Goal: Information Seeking & Learning: Learn about a topic

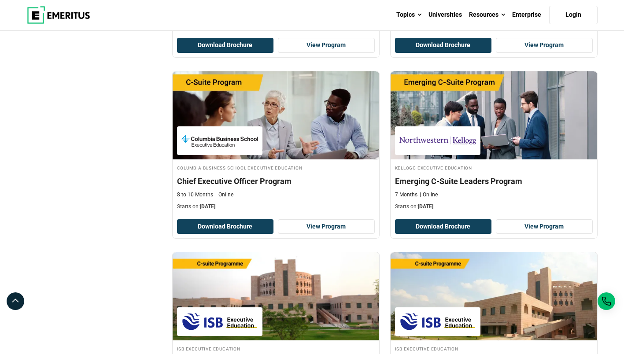
scroll to position [1364, 0]
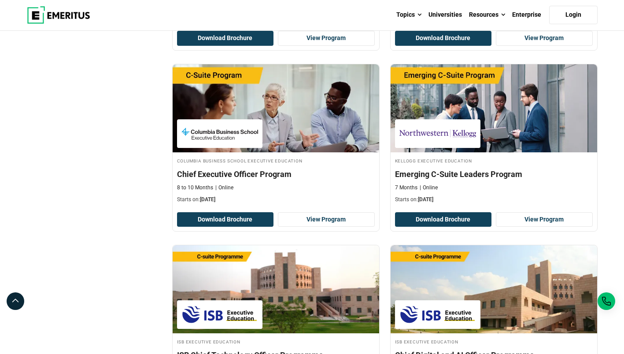
click at [65, 20] on img at bounding box center [58, 15] width 63 height 18
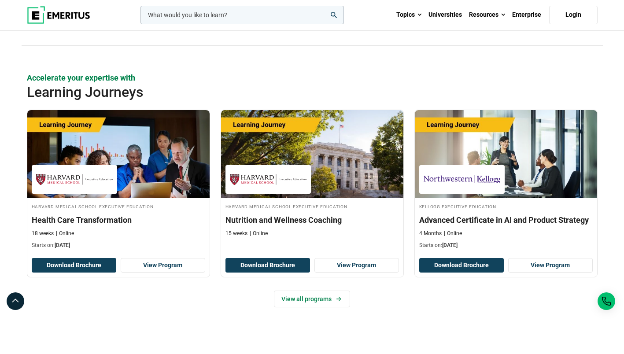
scroll to position [1496, 0]
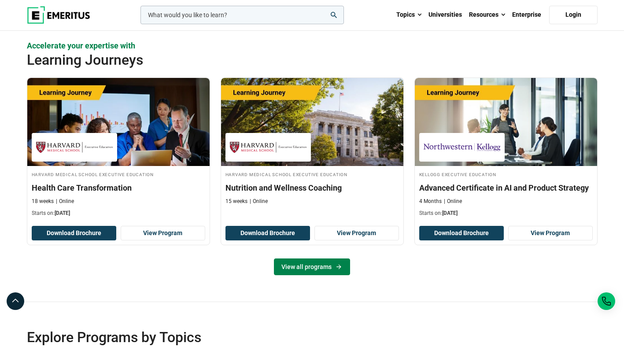
click at [335, 265] on icon at bounding box center [338, 266] width 7 height 7
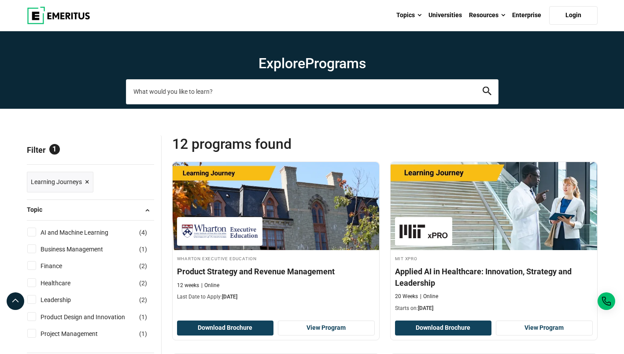
click at [274, 92] on input "search-page" at bounding box center [312, 91] width 372 height 25
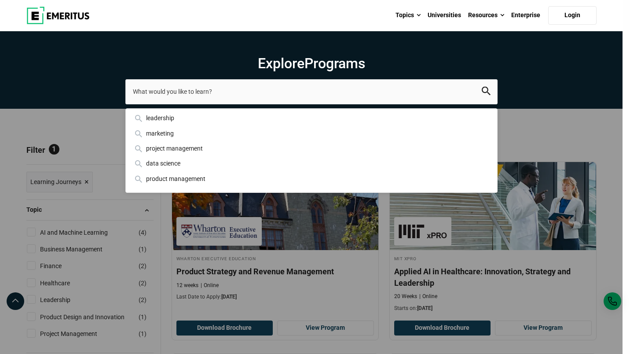
click at [61, 7] on img at bounding box center [57, 16] width 63 height 18
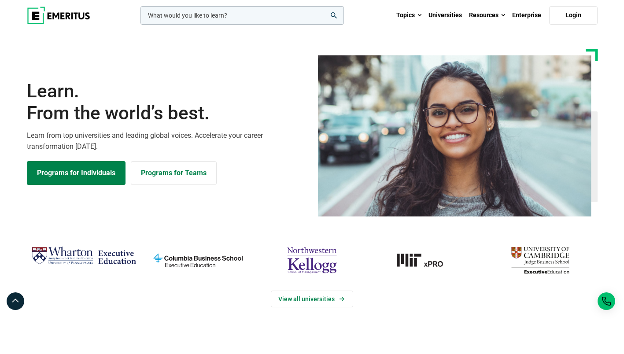
click at [174, 10] on input "woocommerce-product-search-field-0" at bounding box center [241, 15] width 203 height 18
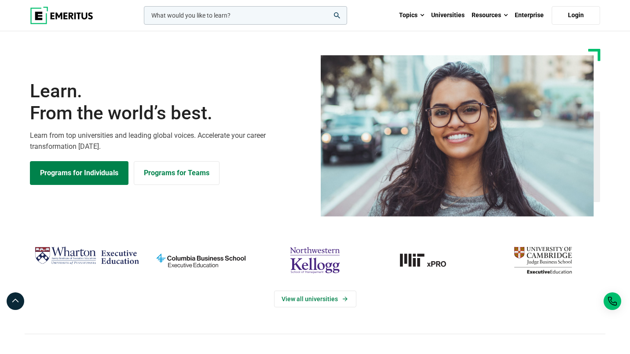
paste input "Leading Digital Transformation in Healthcare"
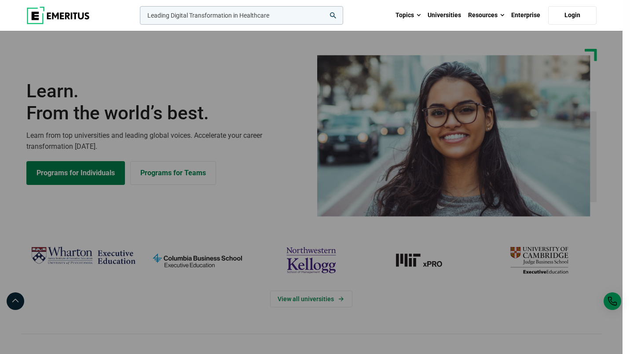
type input "Leading Digital Transformation in Healthcare"
click at [138, 18] on button "search" at bounding box center [138, 18] width 0 height 0
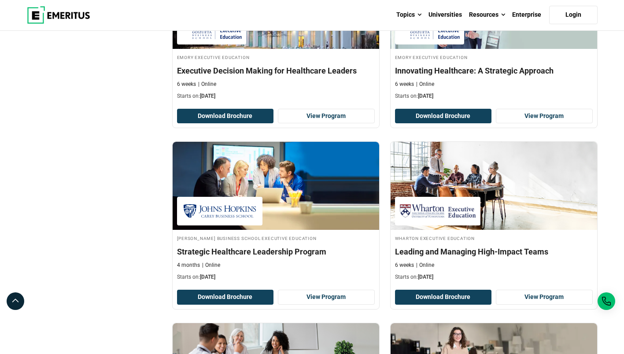
scroll to position [1276, 0]
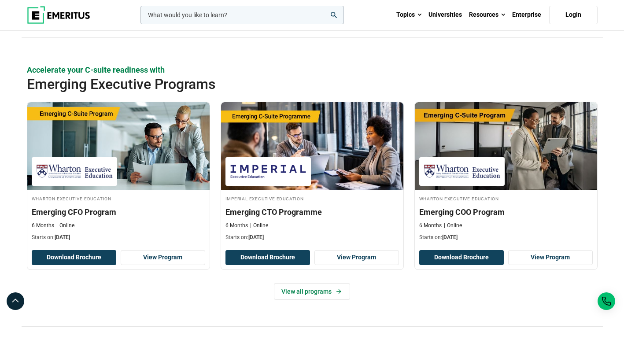
scroll to position [616, 0]
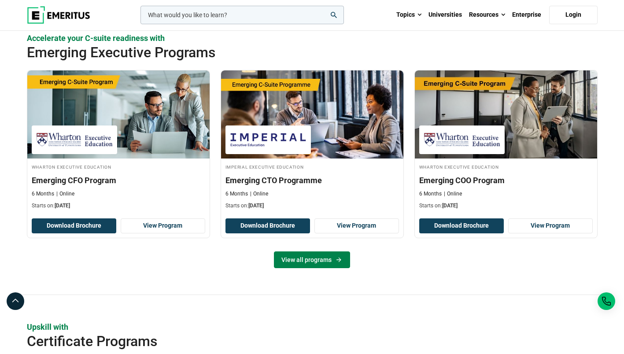
click at [294, 267] on link "View all programs" at bounding box center [312, 259] width 76 height 17
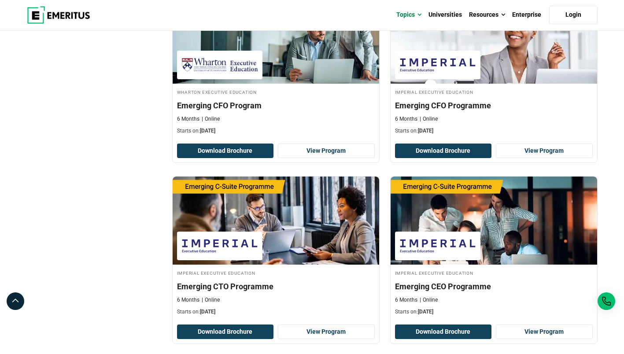
scroll to position [484, 0]
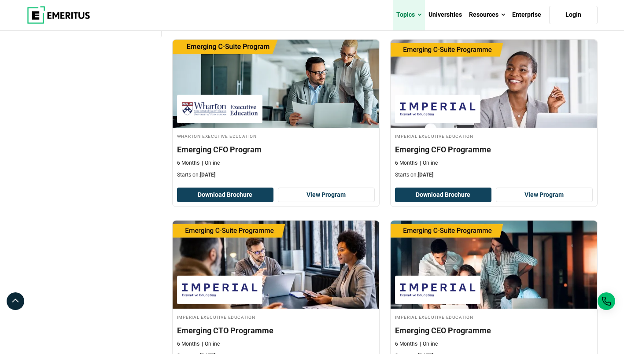
click at [400, 18] on link "Topics" at bounding box center [409, 15] width 32 height 31
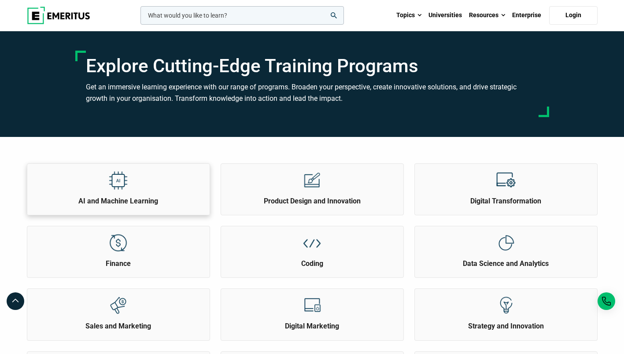
click at [172, 181] on div "AI and Machine Learning" at bounding box center [118, 185] width 182 height 42
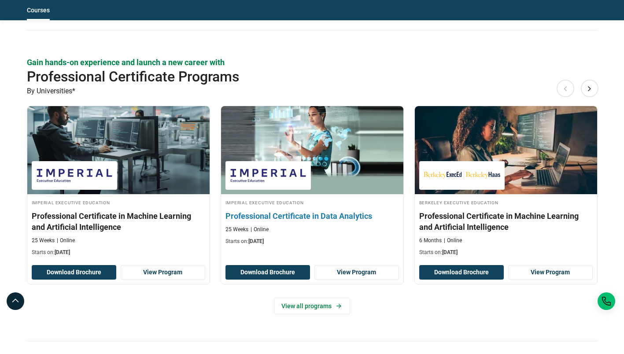
scroll to position [1276, 0]
